Goal: Task Accomplishment & Management: Manage account settings

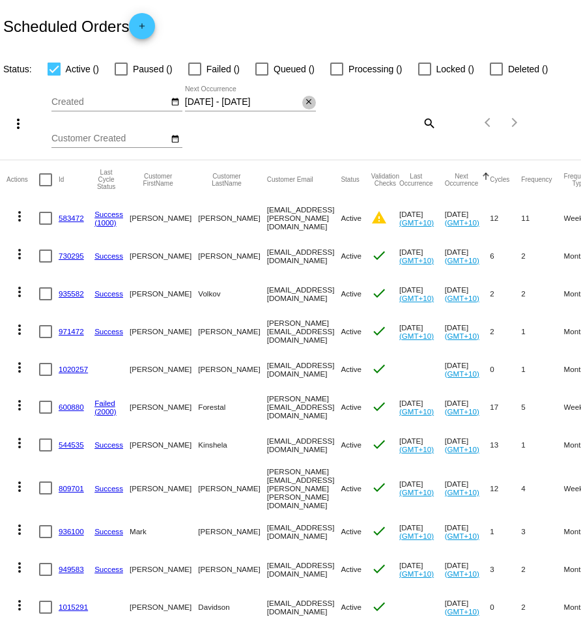
click at [309, 104] on mat-icon "close" at bounding box center [308, 102] width 9 height 10
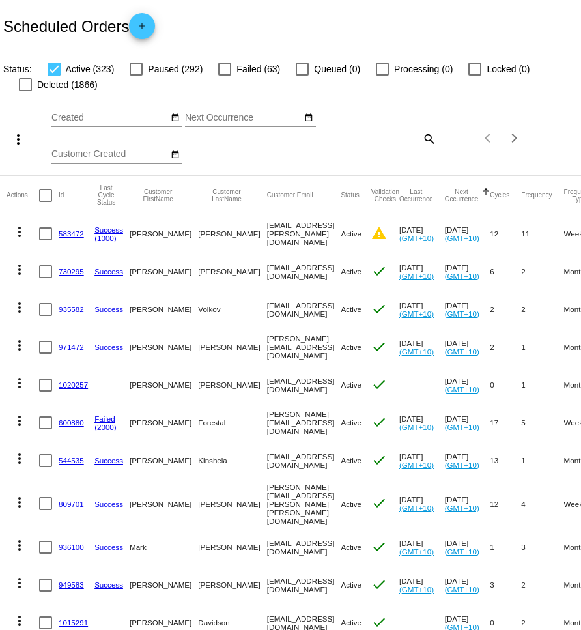
click at [429, 141] on mat-icon "search" at bounding box center [429, 138] width 16 height 20
click at [391, 141] on input "Search" at bounding box center [388, 136] width 96 height 10
paste input "[EMAIL_ADDRESS][DOMAIN_NAME]"
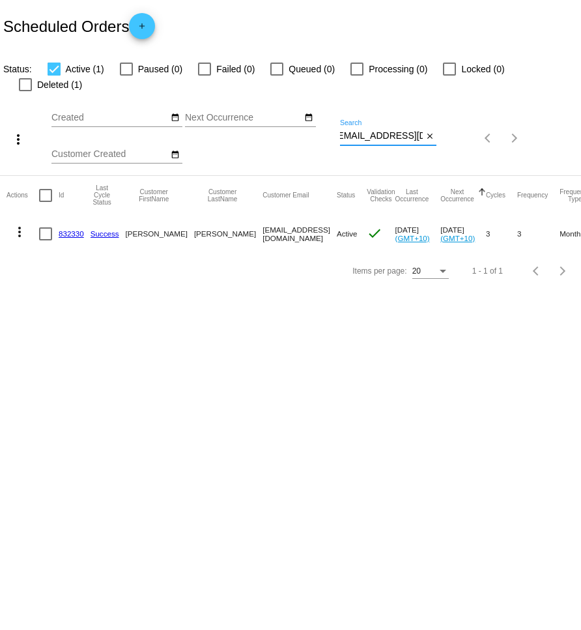
type input "[EMAIL_ADDRESS][DOMAIN_NAME]"
click at [23, 224] on mat-icon "more_vert" at bounding box center [20, 232] width 16 height 16
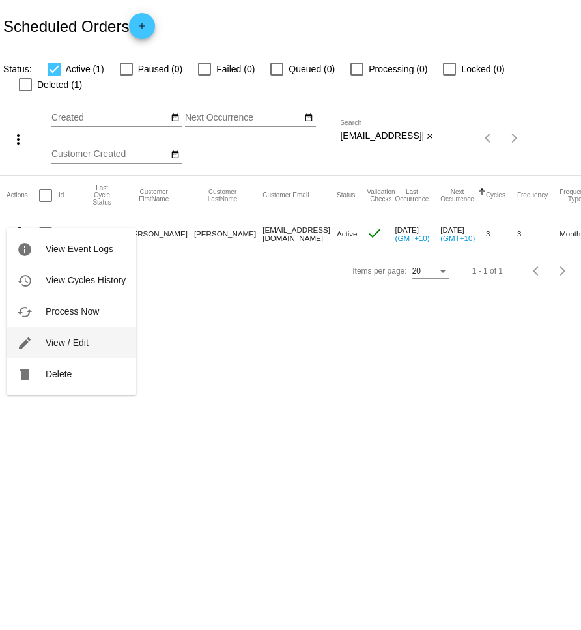
click at [103, 344] on button "edit View / Edit" at bounding box center [72, 342] width 130 height 31
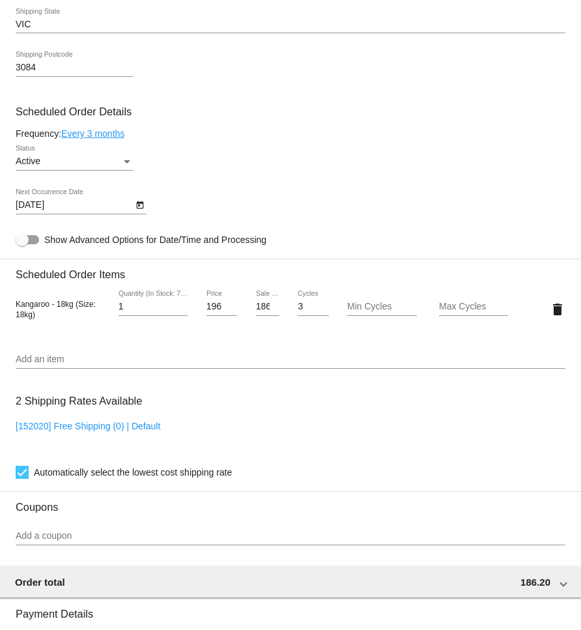
scroll to position [719, 0]
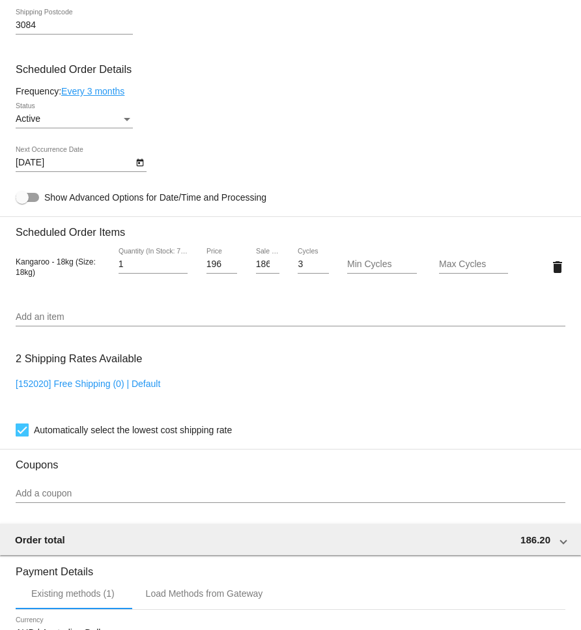
click at [100, 120] on div "Active Status" at bounding box center [74, 115] width 117 height 25
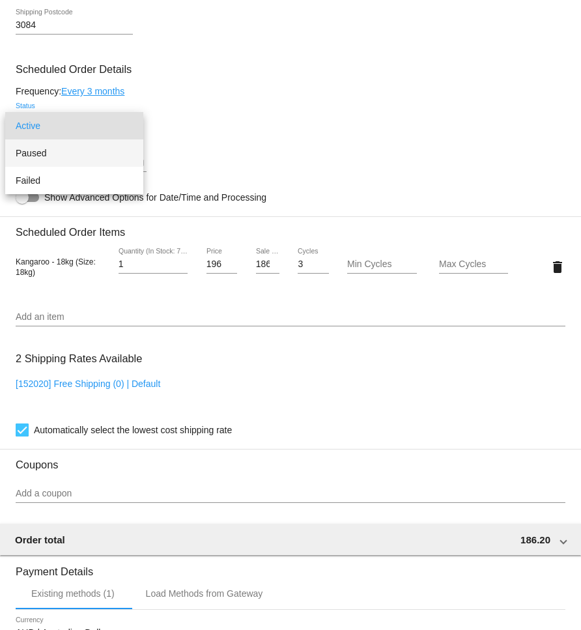
click at [75, 152] on span "Paused" at bounding box center [74, 152] width 117 height 27
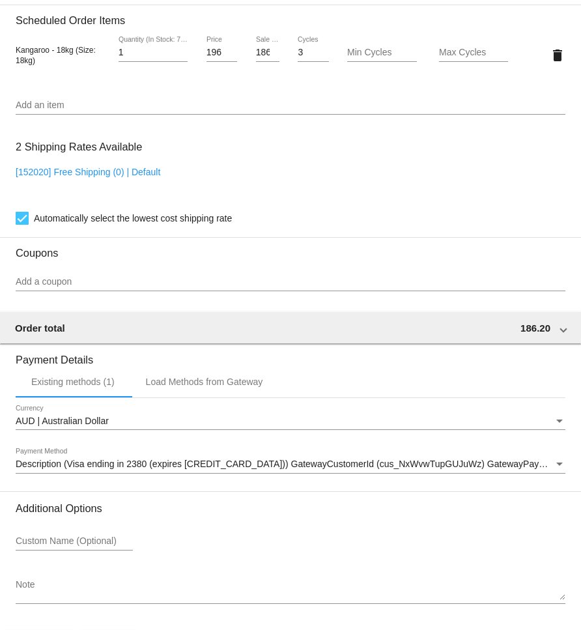
scroll to position [987, 0]
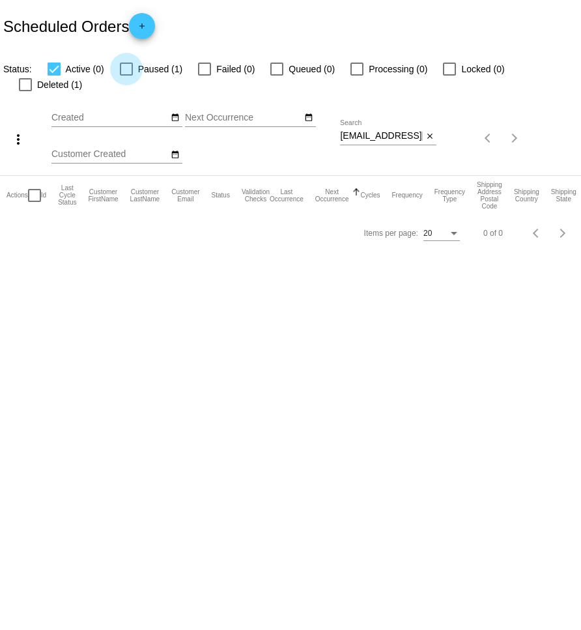
click at [121, 71] on div at bounding box center [126, 69] width 13 height 13
click at [126, 76] on input "Paused (1)" at bounding box center [126, 76] width 1 height 1
checkbox input "true"
